Goal: Information Seeking & Learning: Learn about a topic

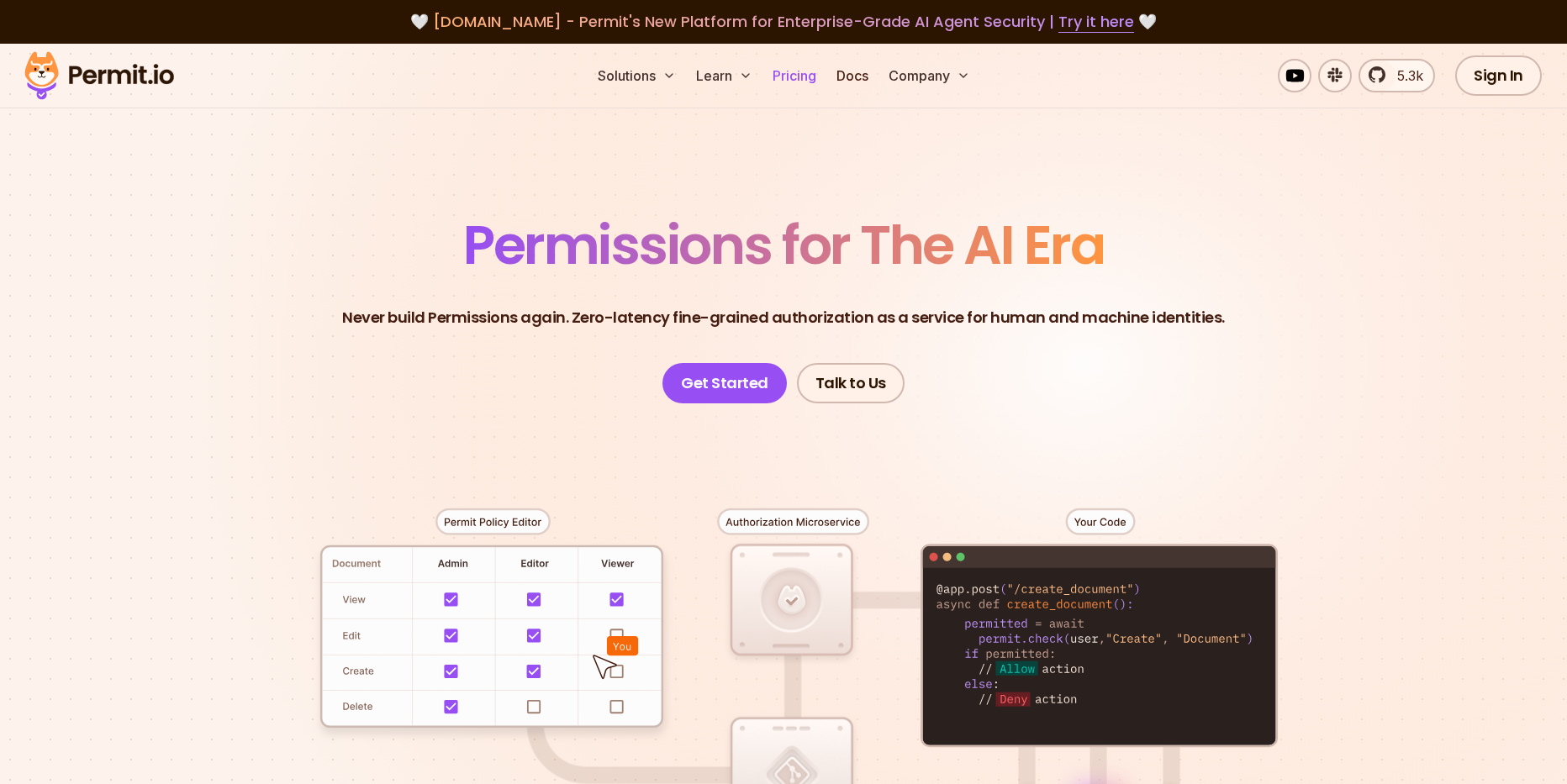
click at [795, 79] on link "Pricing" at bounding box center [794, 75] width 57 height 33
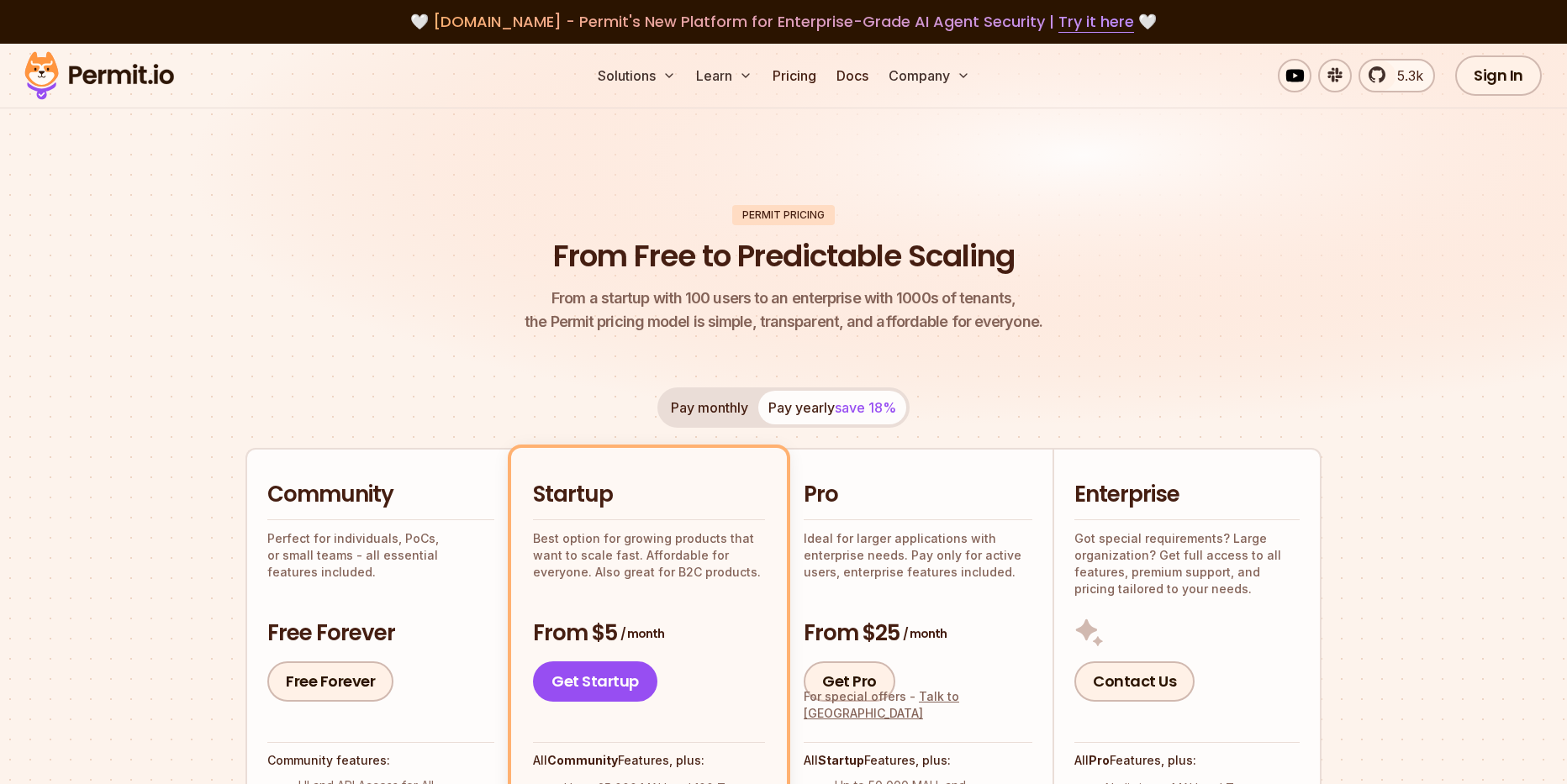
click at [778, 307] on span "From a startup with 100 users to an enterprise with 1000s of tenants," at bounding box center [783, 298] width 517 height 23
click at [601, 252] on h1 "From Free to Predictable Scaling" at bounding box center [784, 256] width 462 height 42
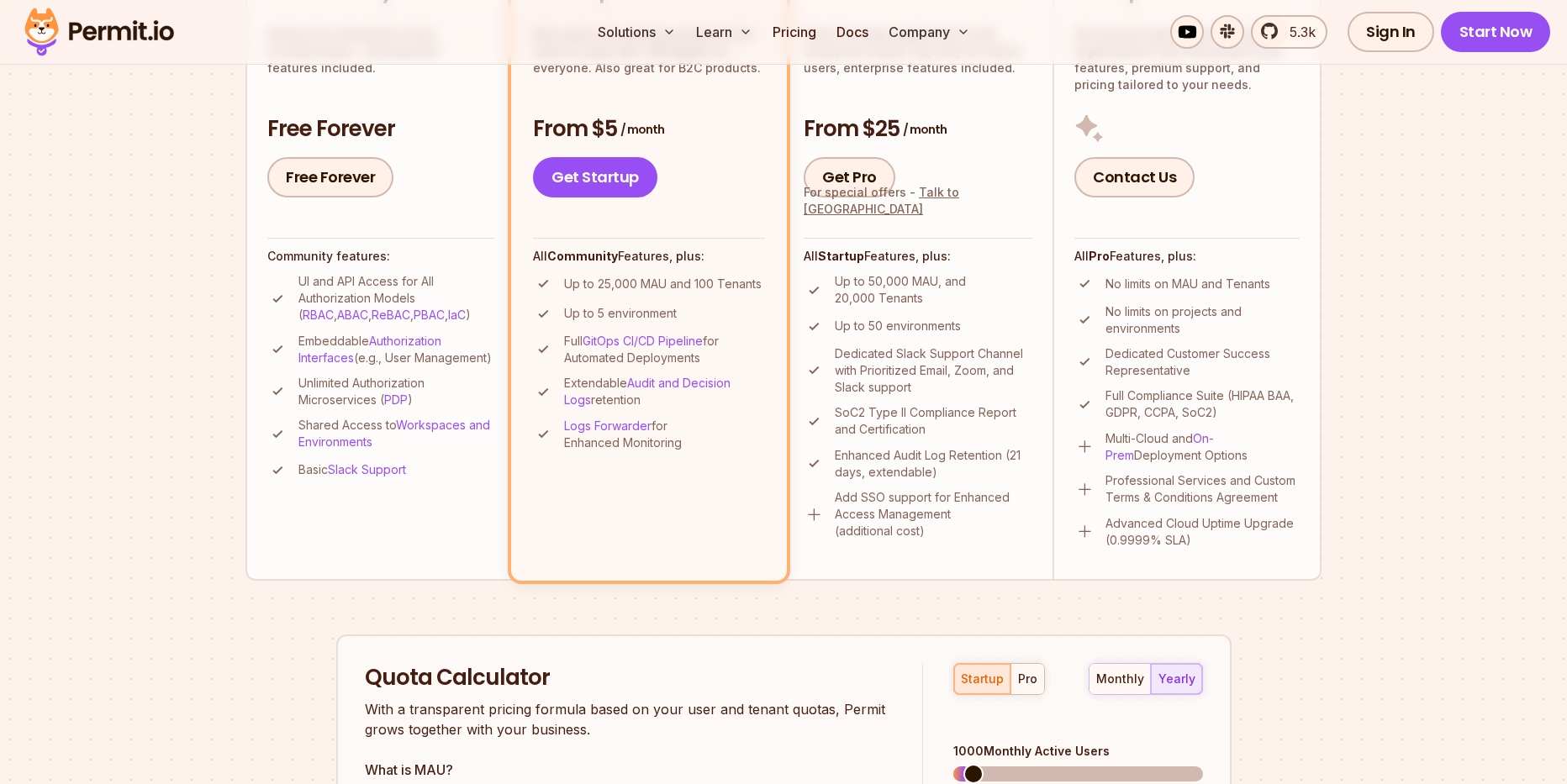
scroll to position [706, 0]
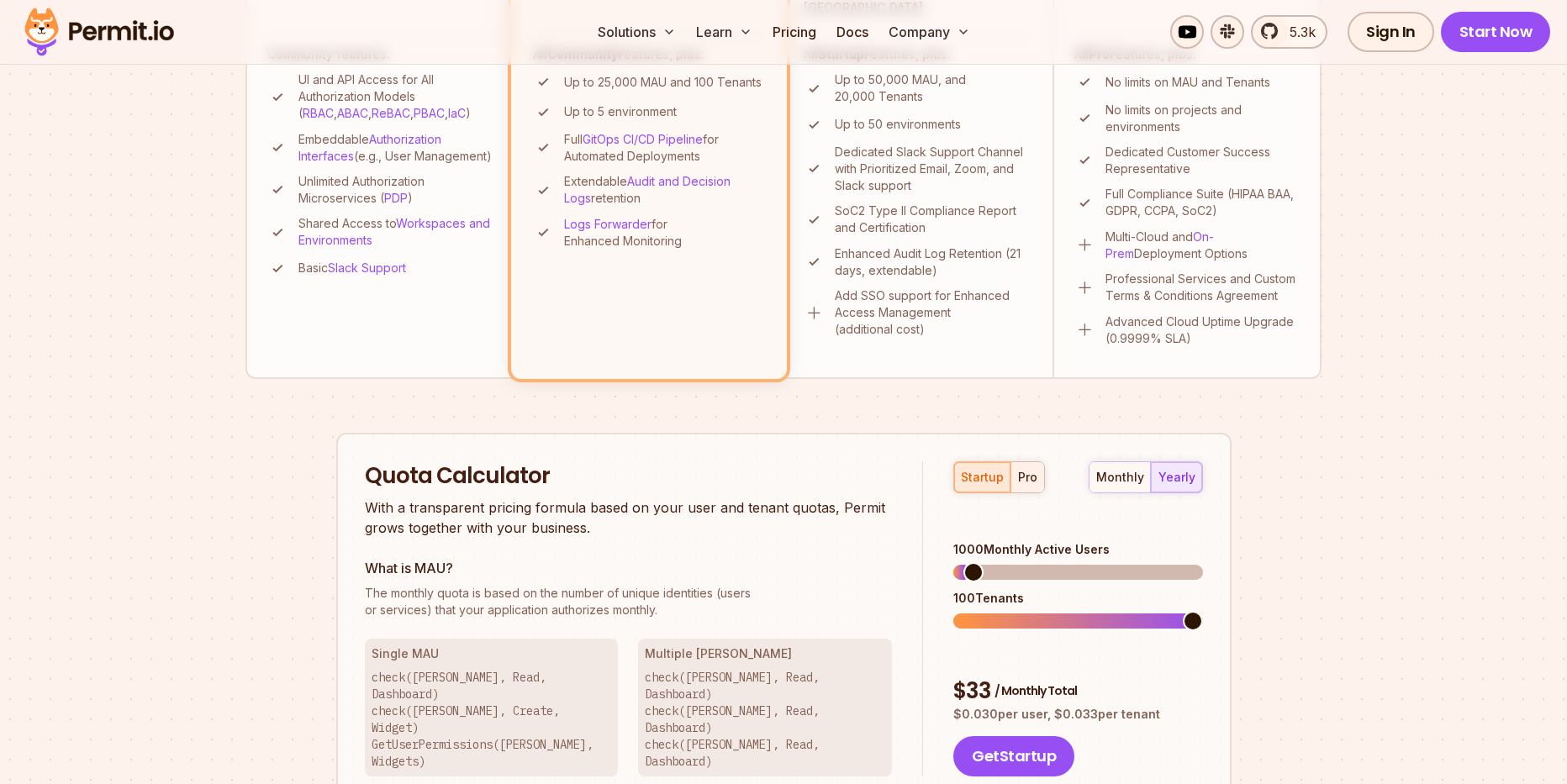
click at [1026, 478] on div "pro" at bounding box center [1027, 476] width 20 height 17
click at [953, 611] on span at bounding box center [963, 621] width 21 height 21
click at [962, 611] on span at bounding box center [971, 621] width 21 height 21
click at [927, 593] on div "startup pro monthly yearly 5000 Monthly Active Users 735 Tenants $ 1125 / Month…" at bounding box center [1061, 619] width 279 height 316
click at [837, 463] on h2 "Quota Calculator" at bounding box center [629, 476] width 528 height 30
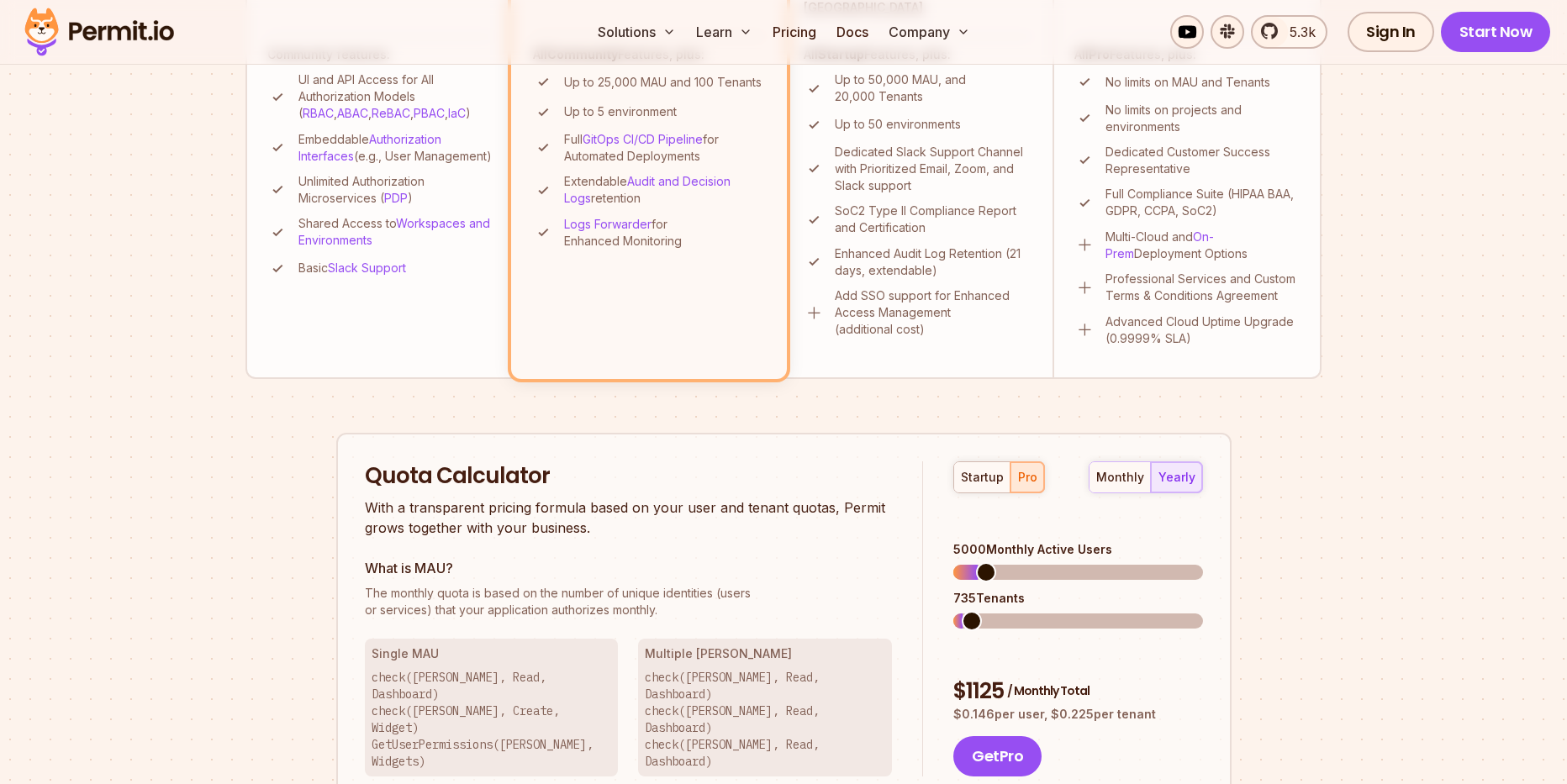
click at [782, 468] on h2 "Quota Calculator" at bounding box center [629, 476] width 528 height 30
